Goal: Check status: Check status

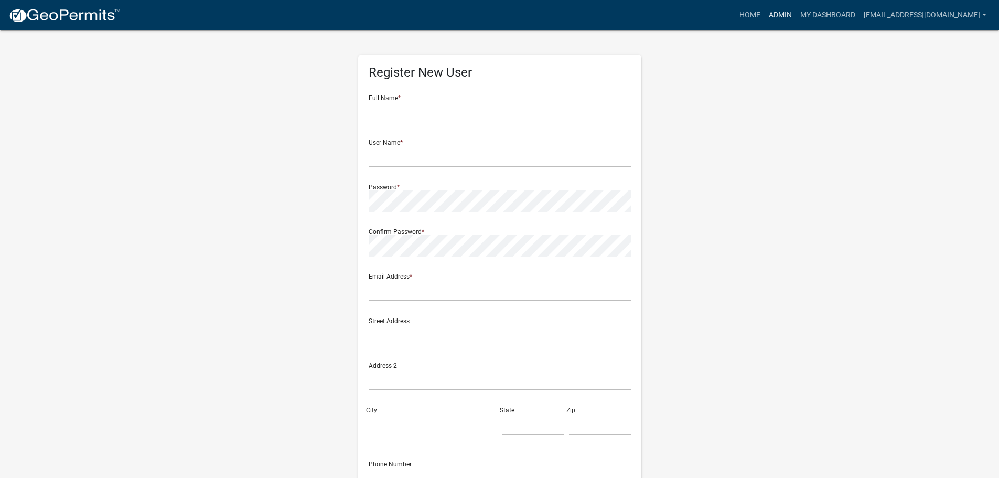
click at [779, 14] on link "Admin" at bounding box center [780, 15] width 31 height 20
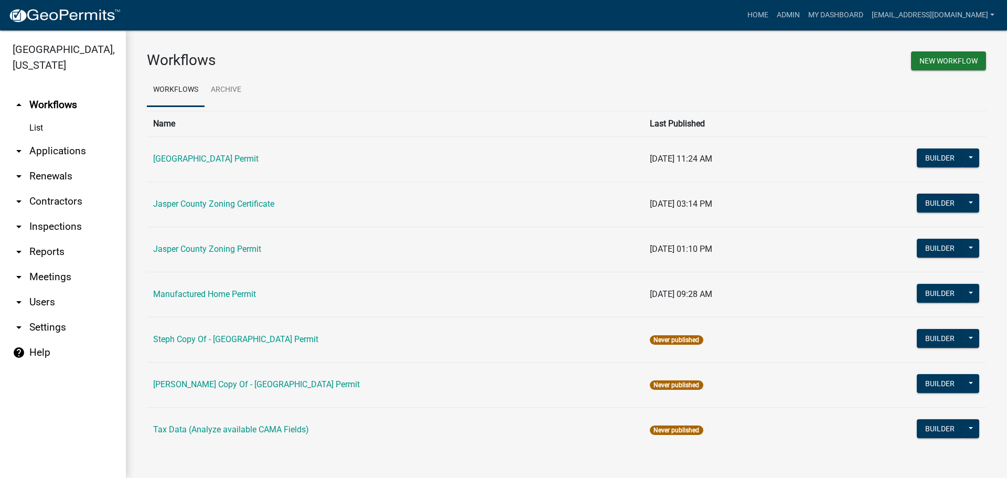
click at [50, 155] on link "arrow_drop_down Applications" at bounding box center [63, 150] width 126 height 25
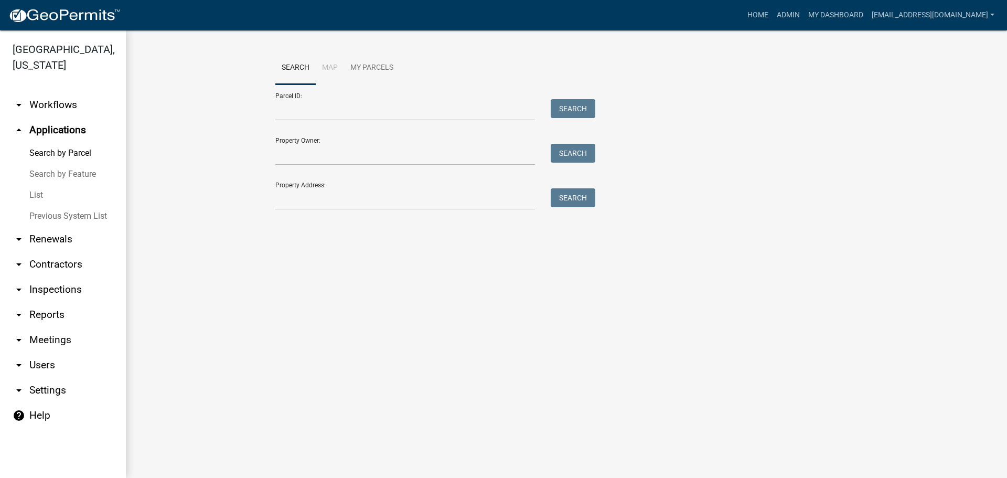
click at [36, 195] on link "List" at bounding box center [63, 195] width 126 height 21
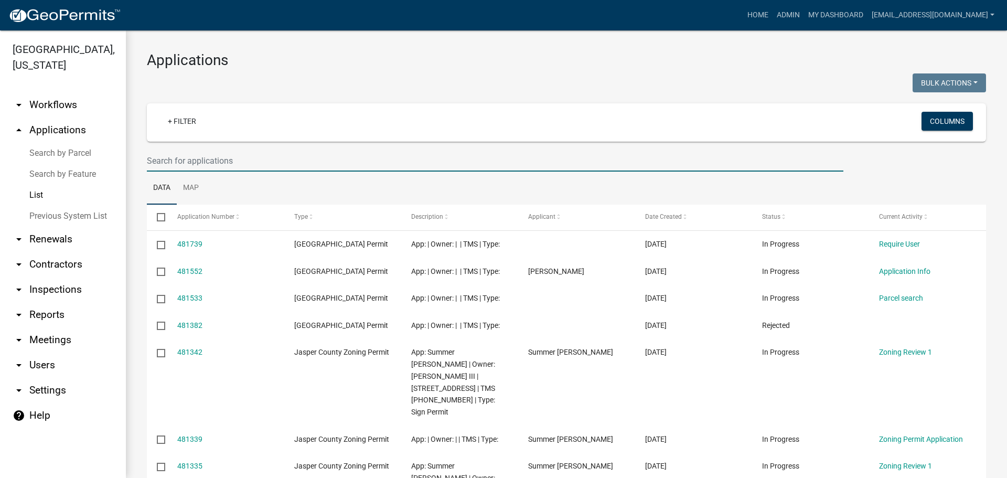
click at [304, 165] on input "text" at bounding box center [495, 161] width 696 height 22
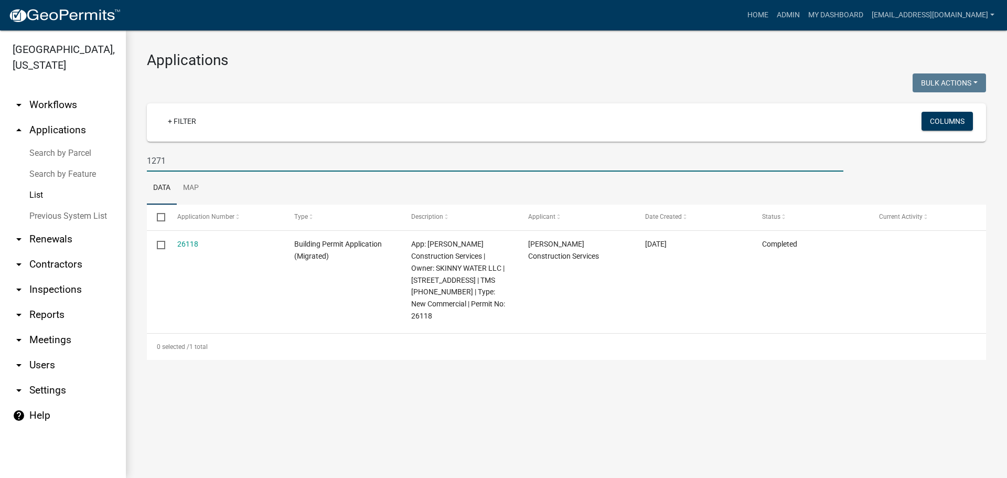
type input "1271"
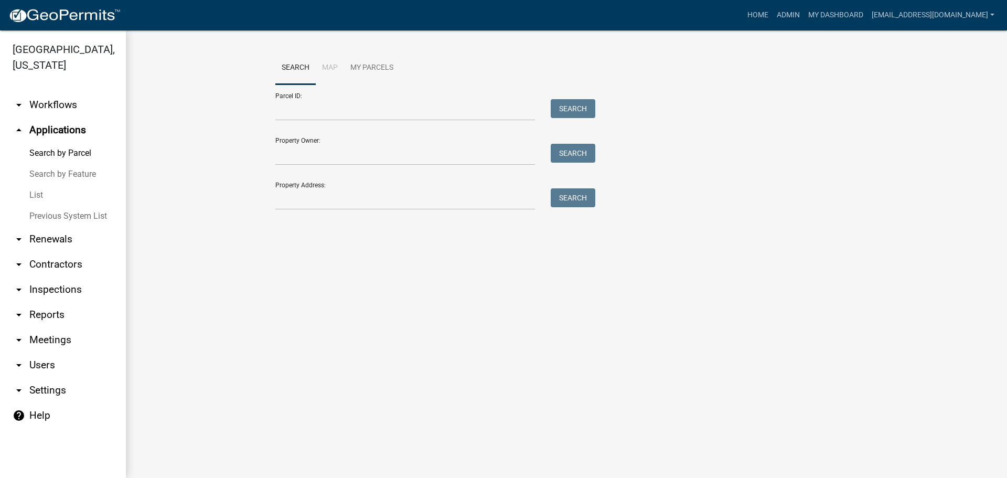
click at [39, 191] on link "List" at bounding box center [63, 195] width 126 height 21
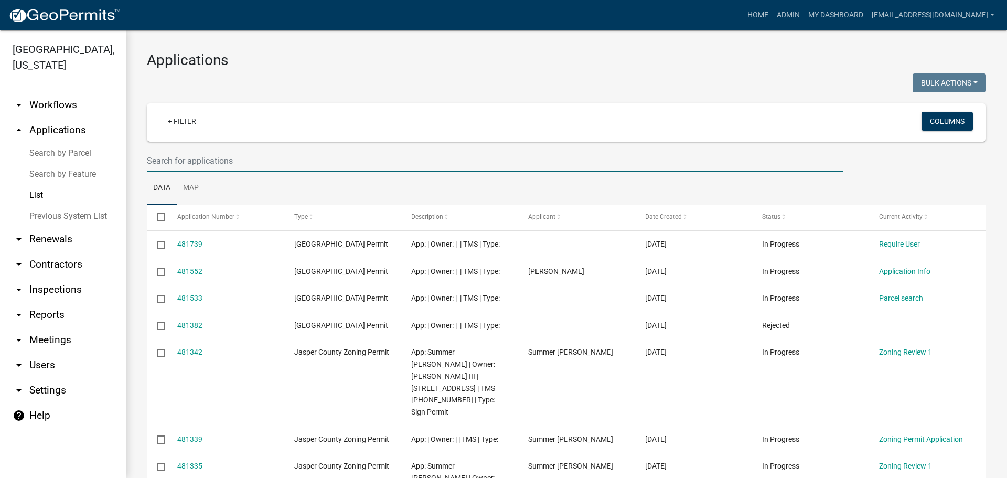
click at [263, 161] on input "text" at bounding box center [495, 161] width 696 height 22
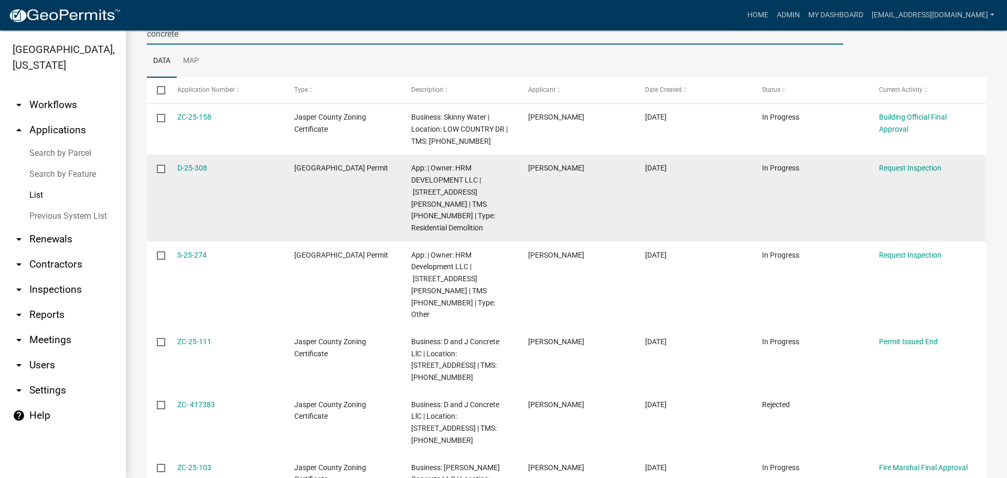
scroll to position [103, 0]
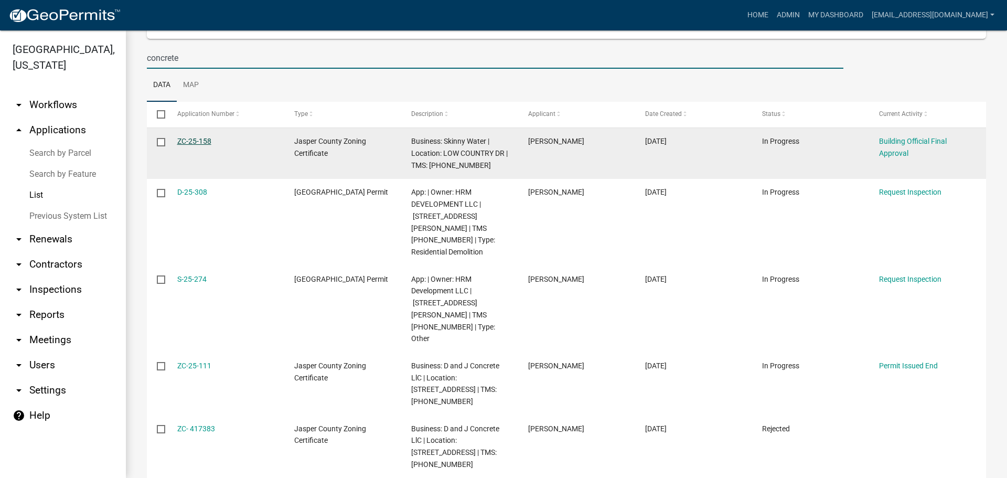
type input "concrete"
click at [202, 143] on link "ZC-25-158" at bounding box center [194, 141] width 34 height 8
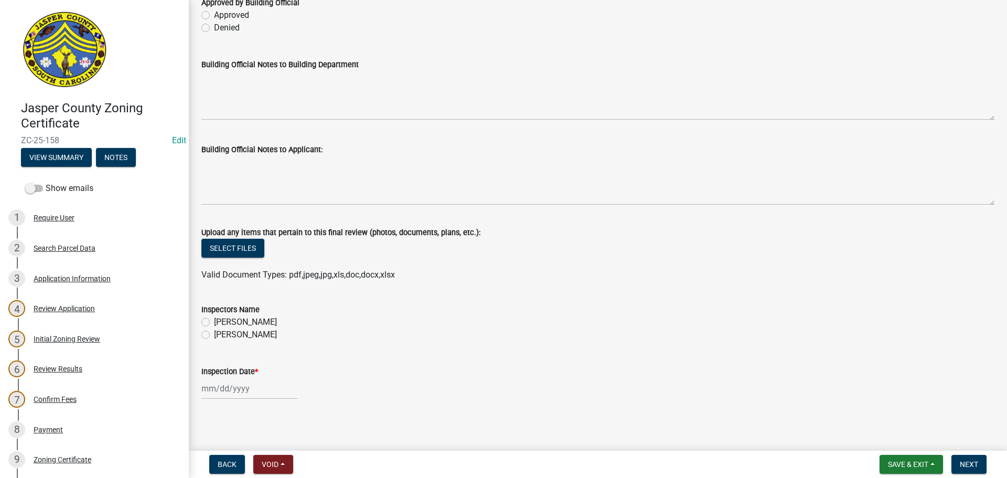
scroll to position [78, 0]
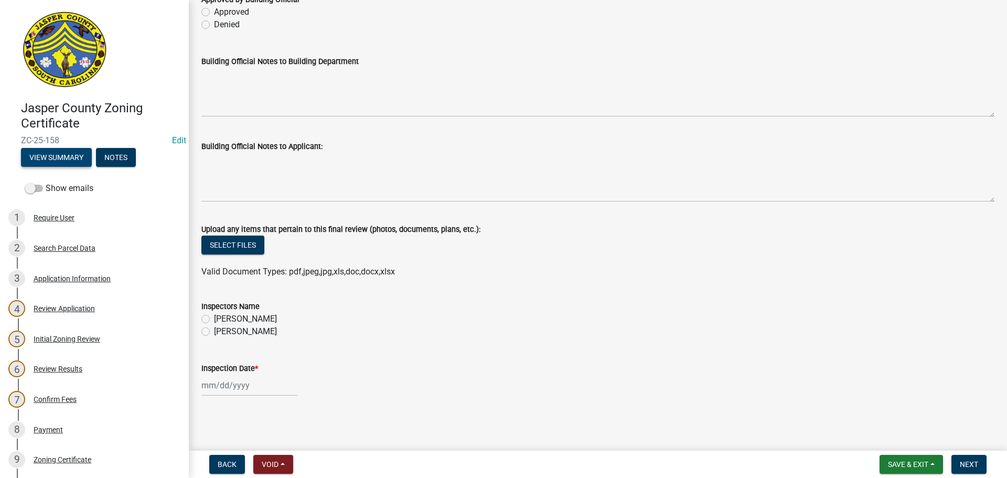
click at [56, 157] on button "View Summary" at bounding box center [56, 157] width 71 height 19
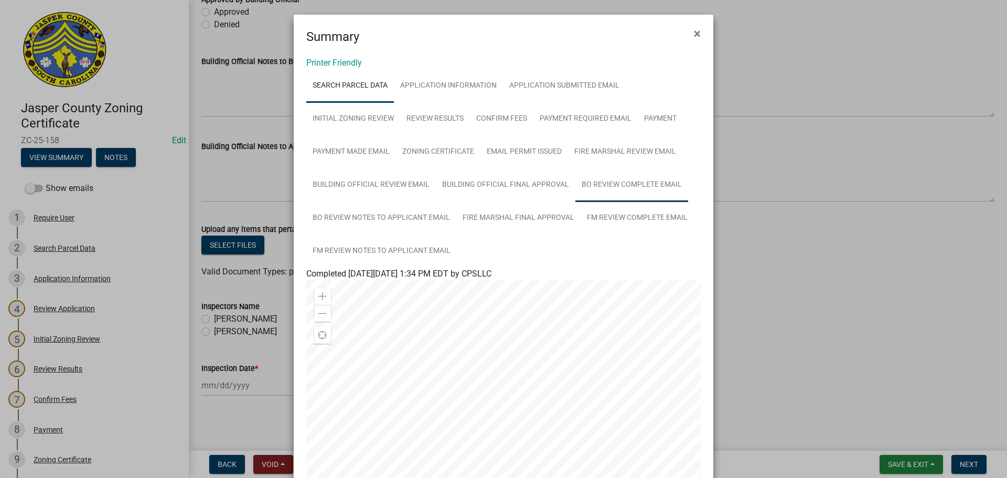
click at [613, 187] on link "BO Review Complete Email" at bounding box center [631, 185] width 113 height 34
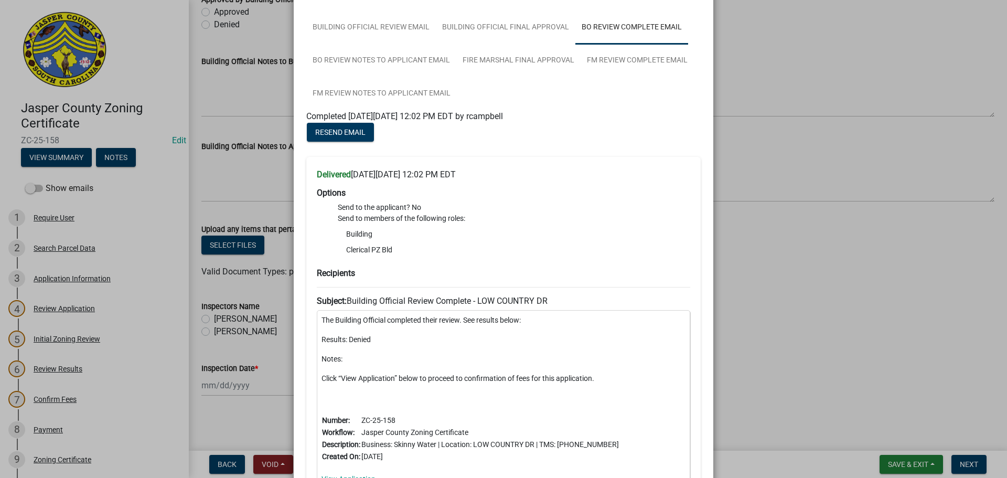
scroll to position [105, 0]
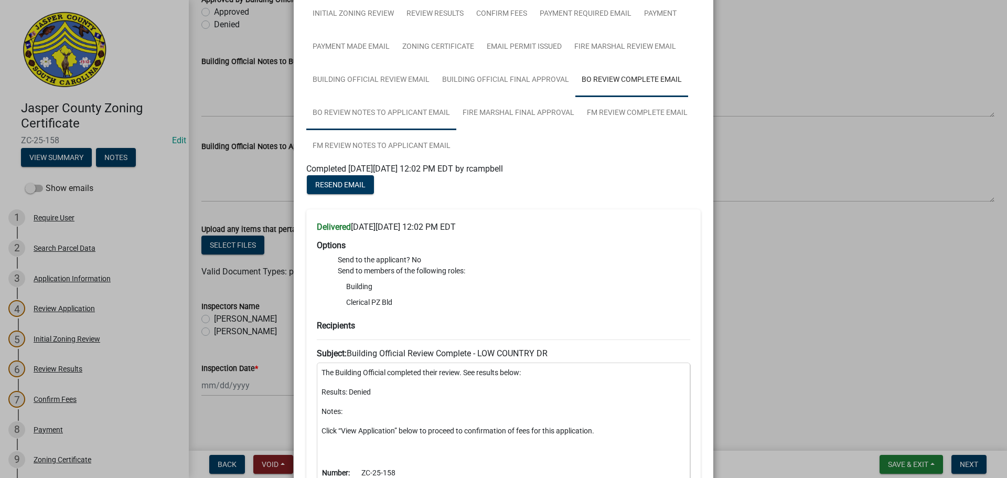
click at [351, 115] on link "BO Review Notes to Applicant Email" at bounding box center [381, 114] width 150 height 34
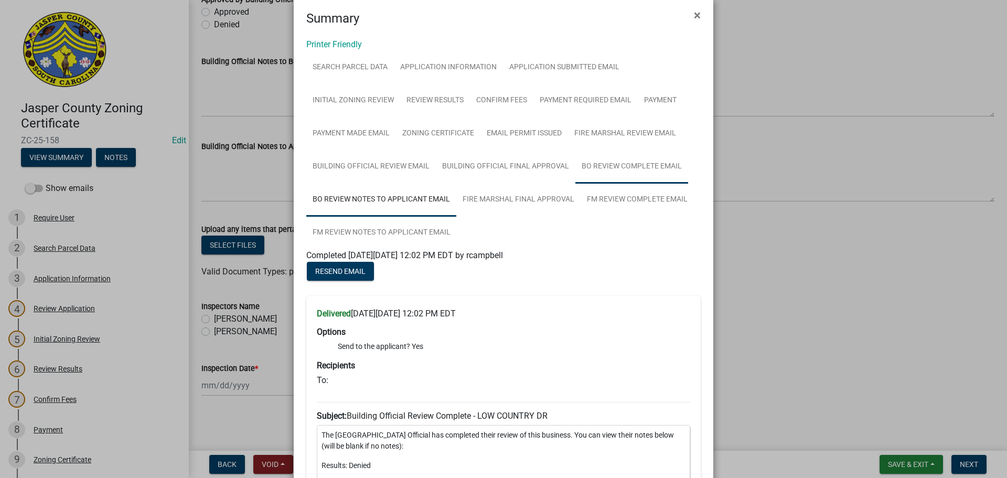
scroll to position [0, 0]
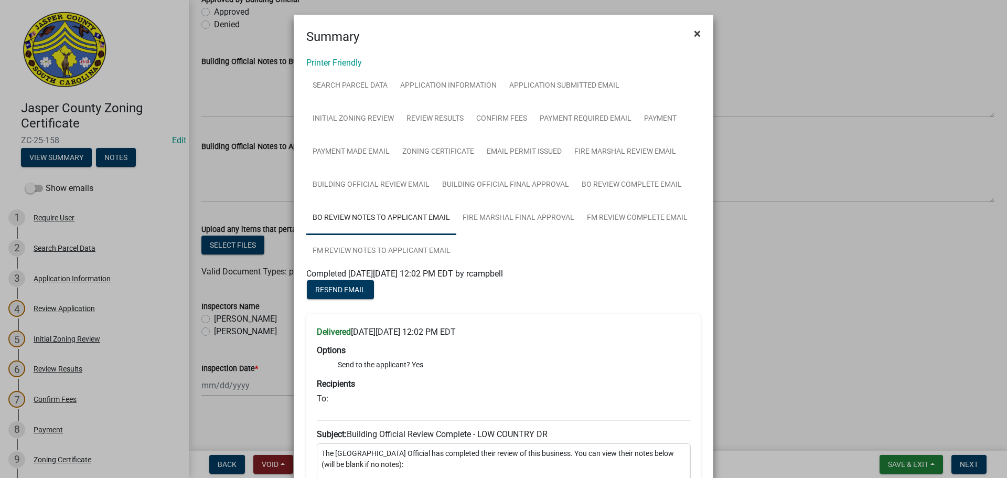
click at [694, 30] on span "×" at bounding box center [697, 33] width 7 height 15
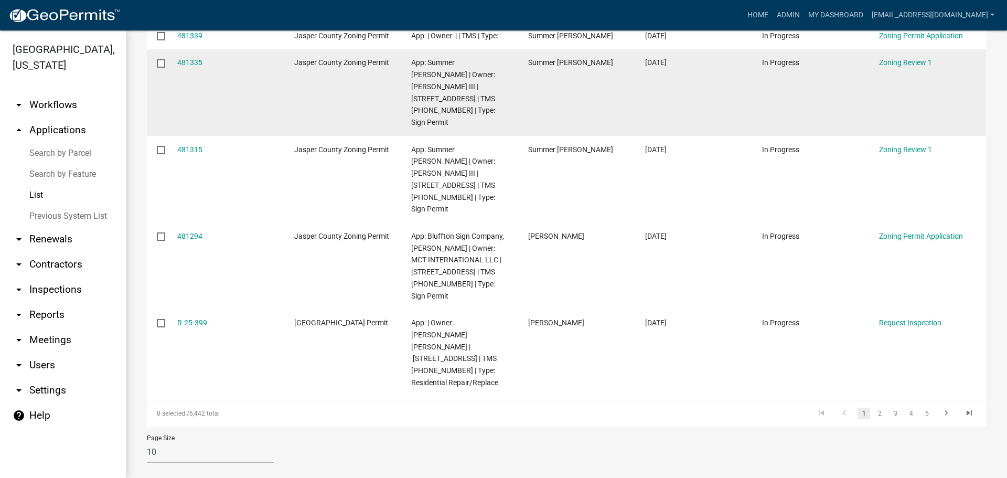
scroll to position [405, 0]
